Goal: Check status: Check status

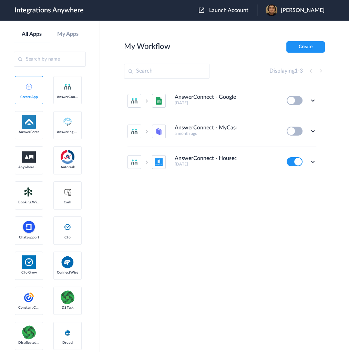
click at [244, 8] on span "Launch Account" at bounding box center [228, 11] width 39 height 6
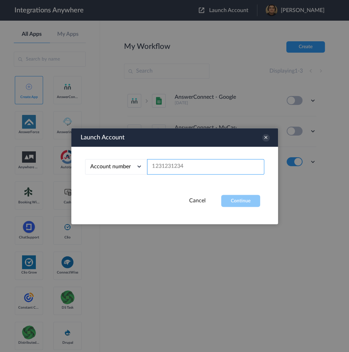
click at [228, 173] on input "text" at bounding box center [205, 166] width 117 height 15
paste input "9192053071"
type input "9192053071"
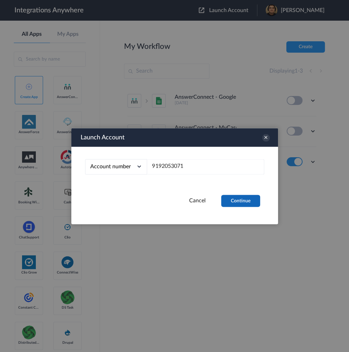
click at [246, 199] on button "Continue" at bounding box center [240, 201] width 39 height 12
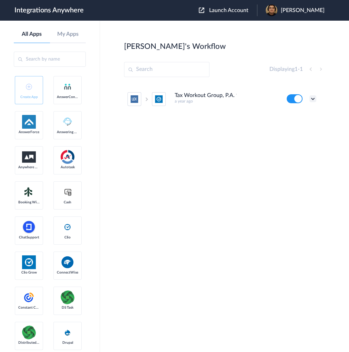
click at [315, 97] on icon at bounding box center [312, 98] width 7 height 7
click at [306, 125] on link "Task history" at bounding box center [292, 127] width 33 height 5
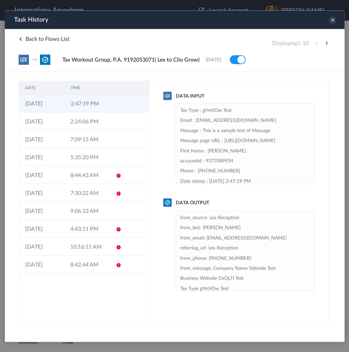
click at [105, 104] on td "2:47:19 PM" at bounding box center [86, 103] width 45 height 18
